Goal: Task Accomplishment & Management: Manage account settings

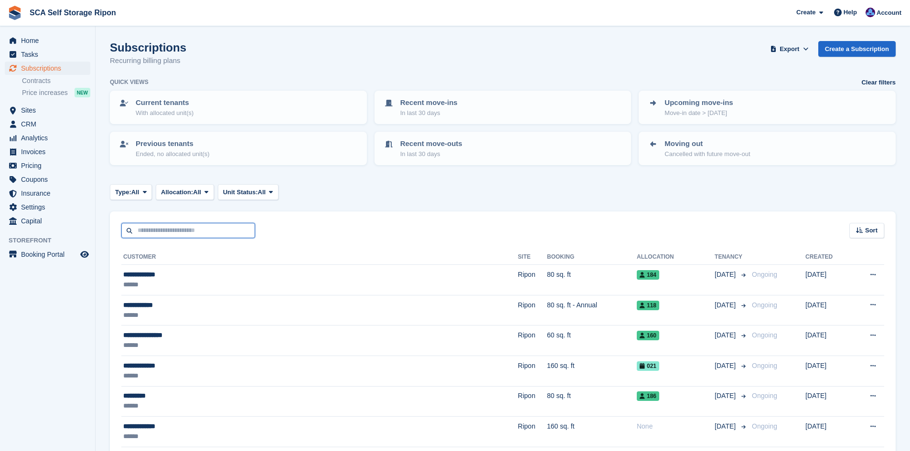
click at [235, 223] on input "text" at bounding box center [188, 231] width 134 height 16
type input "*****"
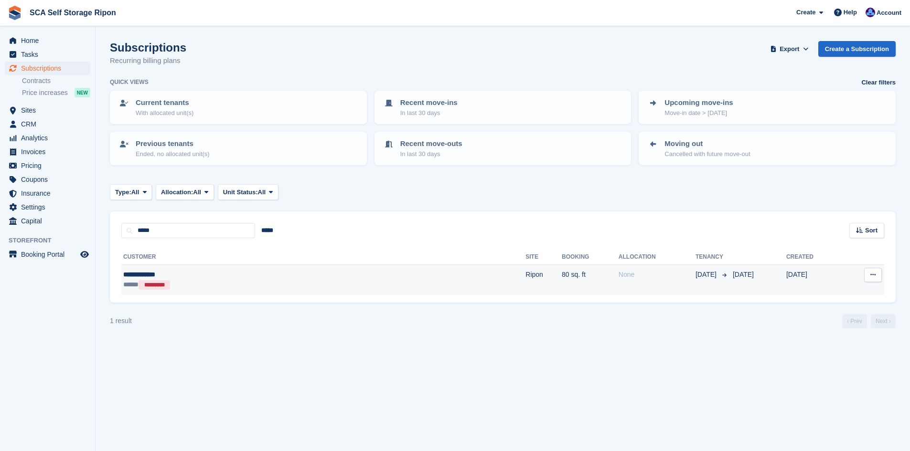
click at [618, 282] on td "None" at bounding box center [656, 280] width 77 height 30
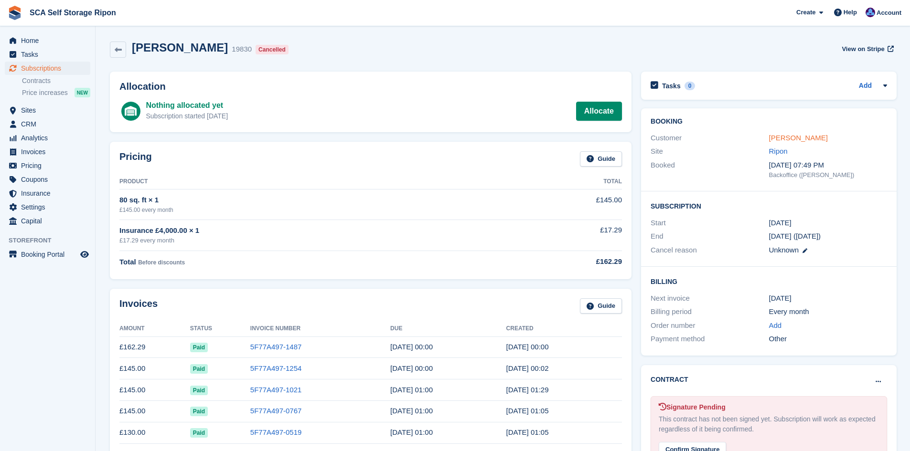
click at [801, 137] on link "Robin Lambert" at bounding box center [798, 138] width 59 height 8
click at [32, 42] on span "Home" at bounding box center [49, 40] width 57 height 13
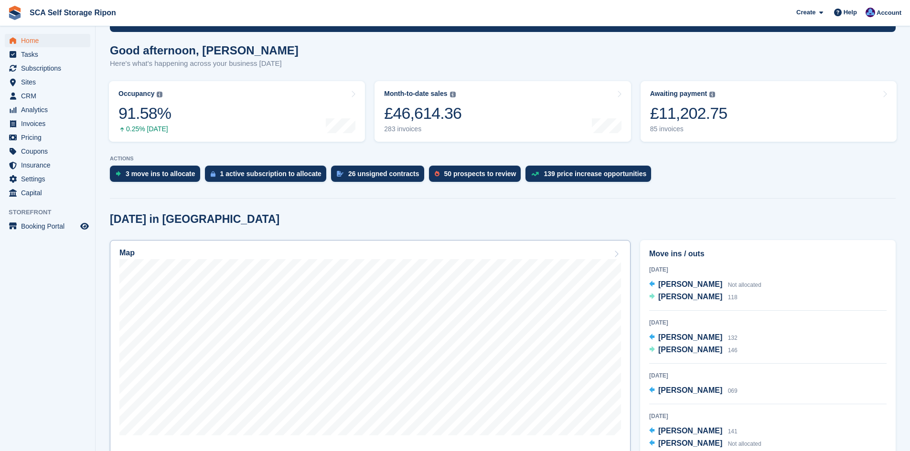
scroll to position [96, 0]
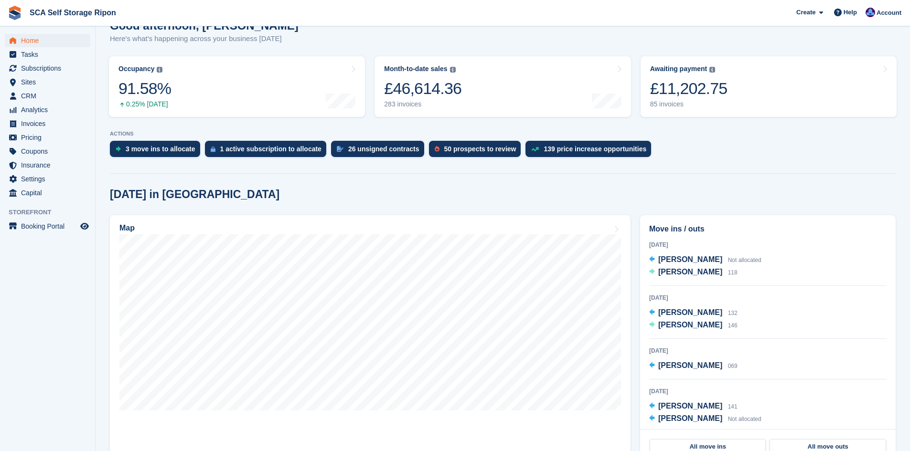
click at [874, 21] on div "Create Subscription Invoice Contact Deal Discount Page Help Chat Support Submit…" at bounding box center [849, 13] width 114 height 26
click at [874, 17] on div at bounding box center [870, 14] width 10 height 13
click at [813, 94] on div "Logout" at bounding box center [813, 95] width 22 height 10
